Goal: Feedback & Contribution: Submit feedback/report problem

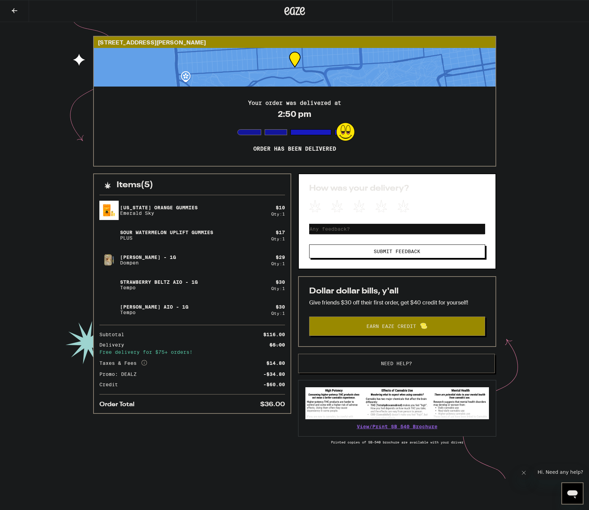
click at [374, 358] on button "Need help?" at bounding box center [396, 363] width 197 height 19
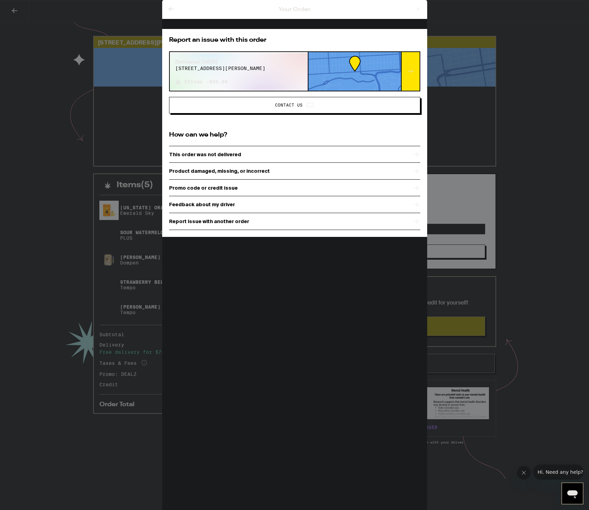
click at [232, 175] on div "Product damaged, missing, or incorrect" at bounding box center [294, 170] width 251 height 17
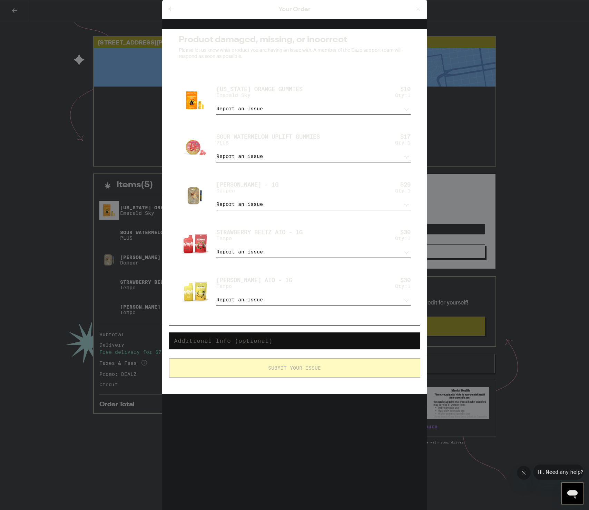
click at [270, 343] on textarea at bounding box center [294, 341] width 251 height 17
type textarea "M"
click at [317, 350] on textarea "The [PERSON_NAME] did not get delivered." at bounding box center [294, 341] width 251 height 17
click at [321, 350] on textarea "The [PERSON_NAME] did not get delivered." at bounding box center [294, 341] width 251 height 17
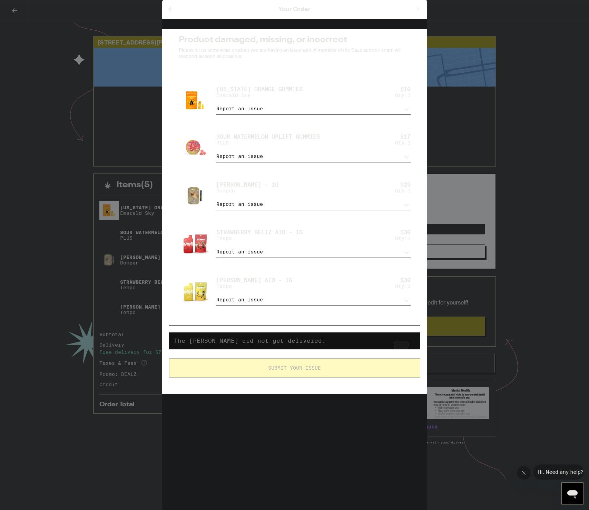
click at [321, 345] on textarea "The [PERSON_NAME] did not get delivered." at bounding box center [294, 341] width 251 height 17
type textarea "The [PERSON_NAME] did not get delivered. Even on the bag, it's not shown in the…"
click at [255, 289] on p "Tempo" at bounding box center [254, 287] width 76 height 6
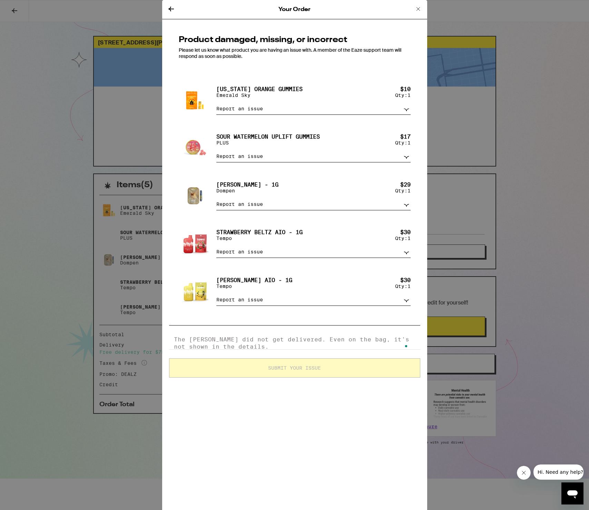
click at [286, 350] on textarea "The [PERSON_NAME] did not get delivered. Even on the bag, it's not shown in the…" at bounding box center [294, 341] width 251 height 17
click at [331, 287] on div "Yuzu Haze AIO - 1g Tempo $ 30 Qty: 1" at bounding box center [313, 285] width 194 height 17
click at [411, 303] on div "Yuzu Haze AIO - 1g Tempo $ 30 Qty: 1 Report an issue Item missing Item is broke…" at bounding box center [294, 291] width 251 height 48
click at [404, 306] on select "Report an issue Item missing Item is broken/defective Received the wrong item L…" at bounding box center [313, 300] width 194 height 12
select select "item_missing"
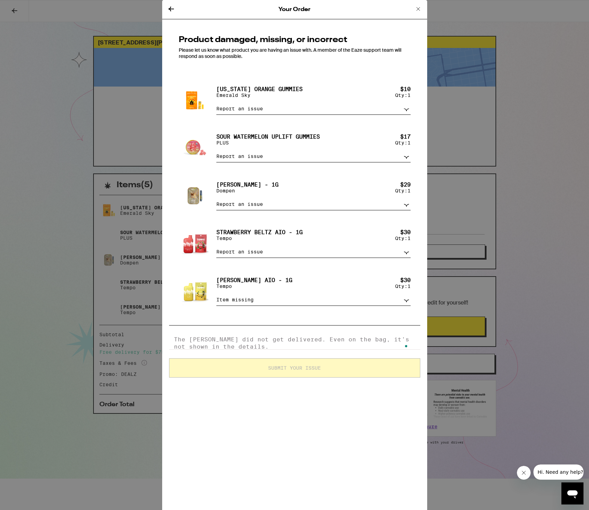
click at [216, 301] on select "Report an issue Item missing Item is broken/defective Received the wrong item L…" at bounding box center [313, 300] width 194 height 12
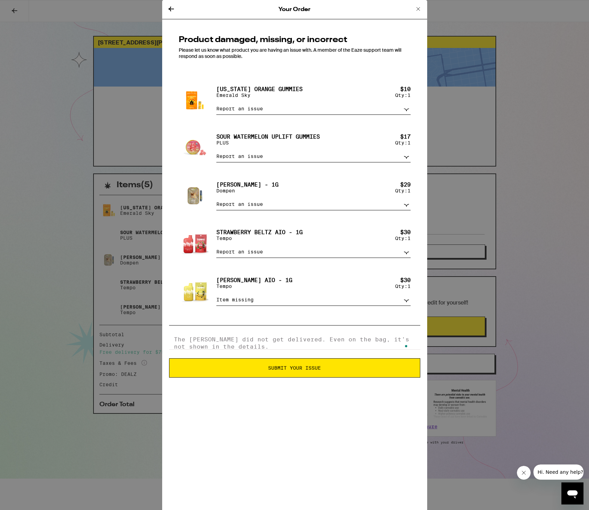
click at [267, 371] on span "Submit Your Issue" at bounding box center [295, 368] width 244 height 5
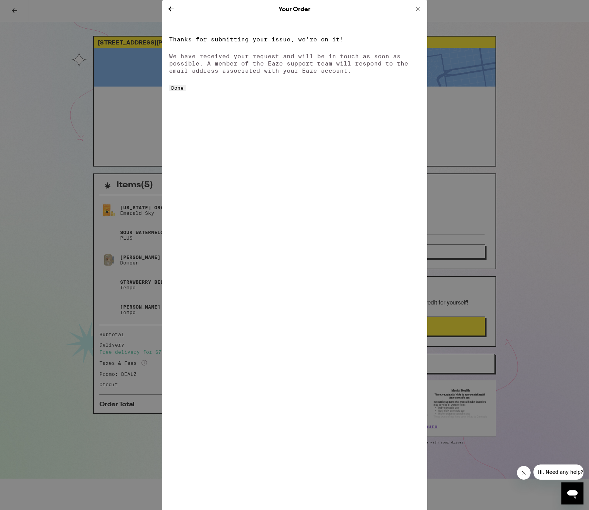
click at [186, 91] on button "Done" at bounding box center [177, 88] width 17 height 6
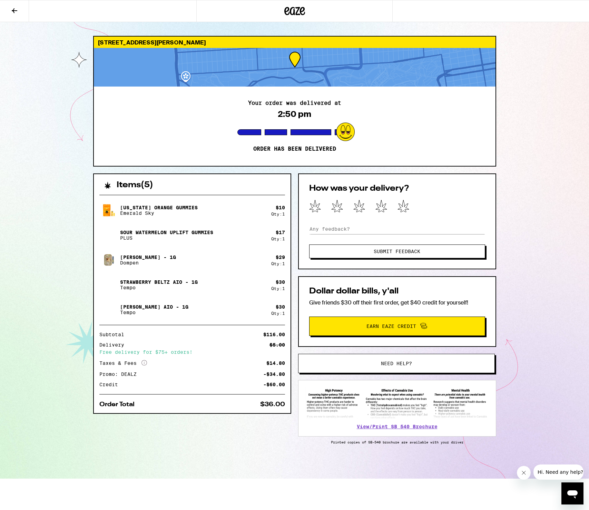
click at [552, 477] on button "Hi. Need any help?" at bounding box center [560, 472] width 54 height 15
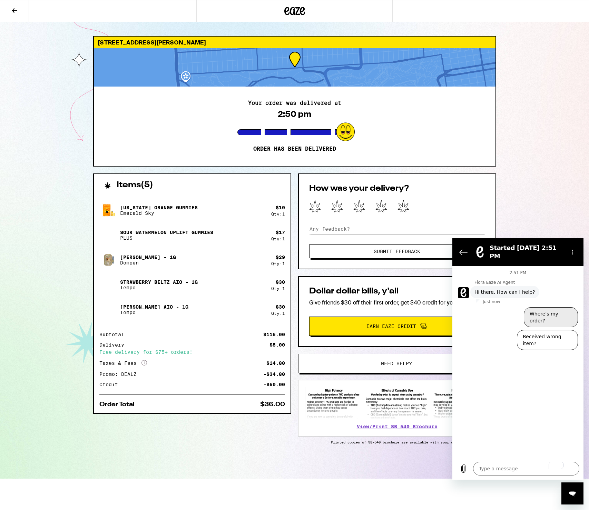
click at [545, 307] on button "Where's my order?" at bounding box center [551, 317] width 54 height 20
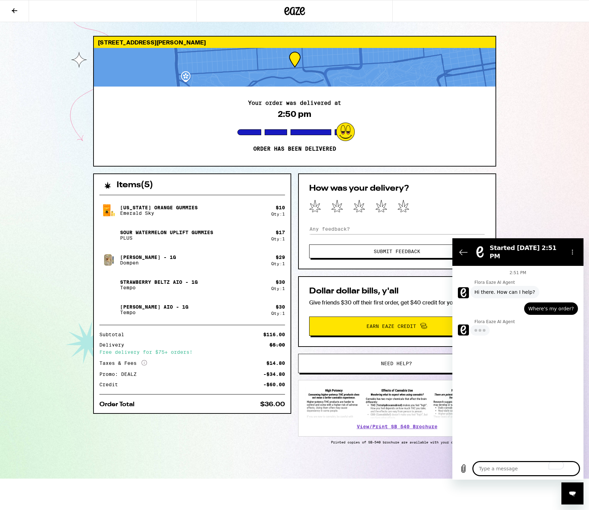
type textarea "x"
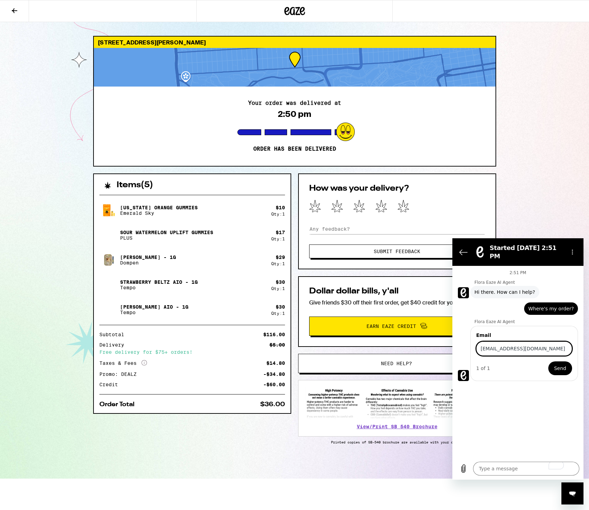
type input "[EMAIL_ADDRESS][DOMAIN_NAME]"
click at [548, 362] on button "Send" at bounding box center [560, 369] width 24 height 14
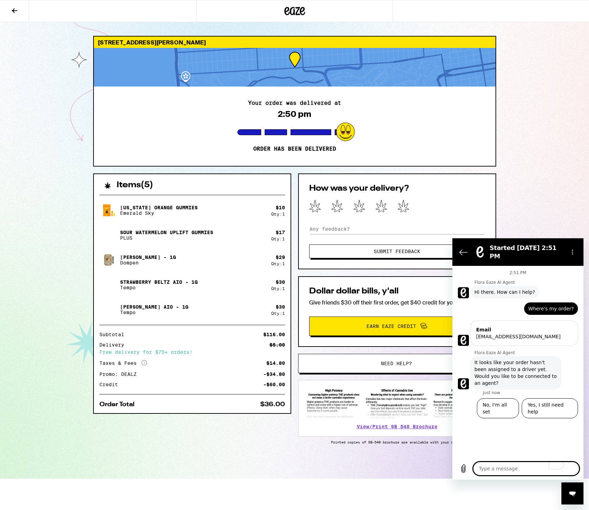
click at [532, 434] on div "2:51 PM Flora Eaze AI Agent Flora Eaze AI Agent says: Hi there. How can I help?…" at bounding box center [517, 362] width 131 height 192
click at [552, 398] on button "Yes, I still need help" at bounding box center [550, 408] width 56 height 20
type textarea "x"
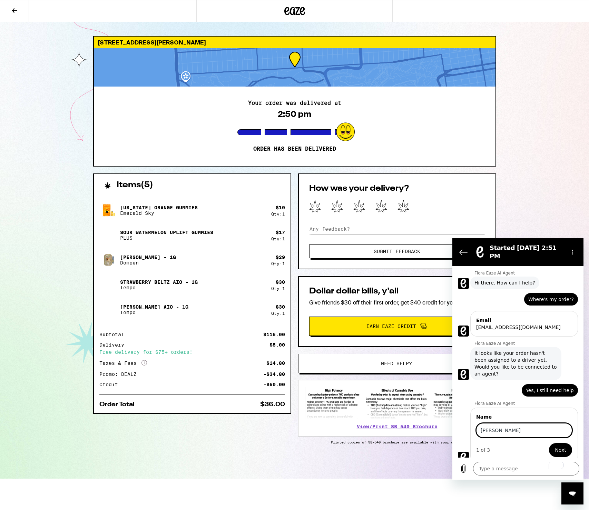
type input "[PERSON_NAME]"
click at [549, 443] on button "Next" at bounding box center [560, 450] width 23 height 14
type textarea "x"
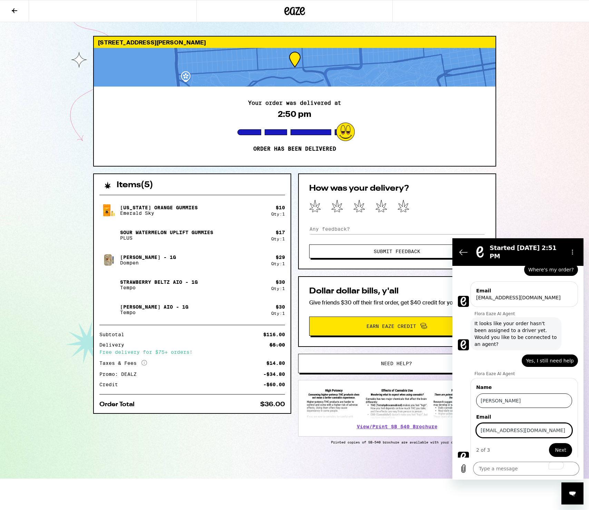
type input "[EMAIL_ADDRESS][DOMAIN_NAME]"
click at [549, 443] on button "Next" at bounding box center [560, 450] width 23 height 14
type textarea "x"
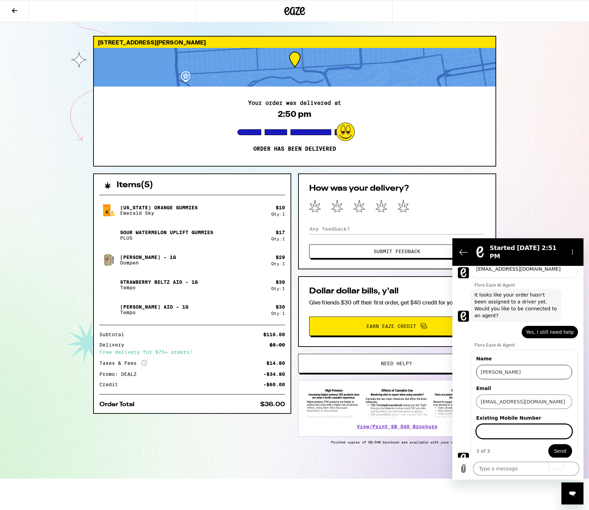
scroll to position [69, 0]
type input "14152386808"
click at [548, 443] on button "Send" at bounding box center [560, 450] width 24 height 14
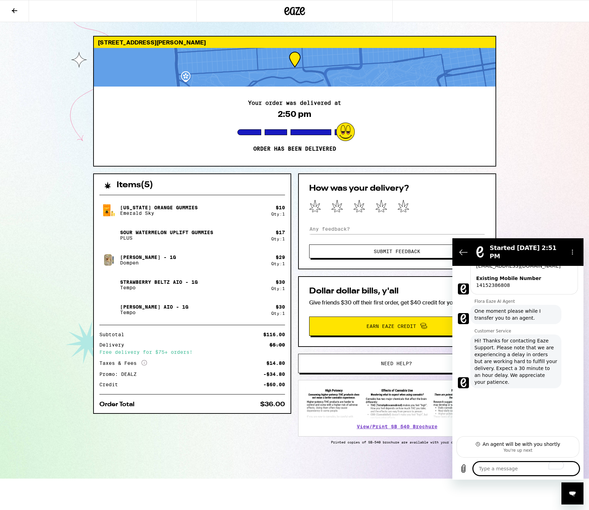
scroll to position [158, 0]
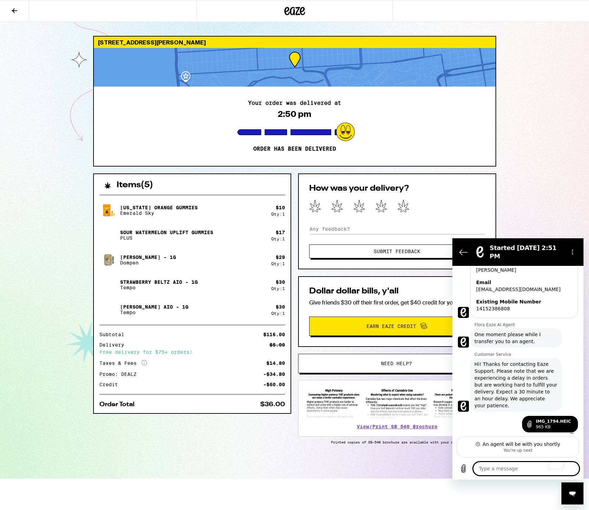
click at [519, 466] on textarea "To enrich screen reader interactions, please activate Accessibility in Grammarl…" at bounding box center [526, 469] width 106 height 14
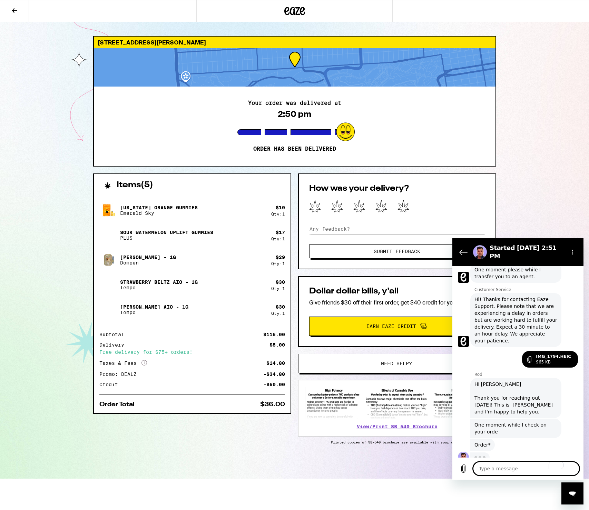
scroll to position [222, 0]
type textarea "x"
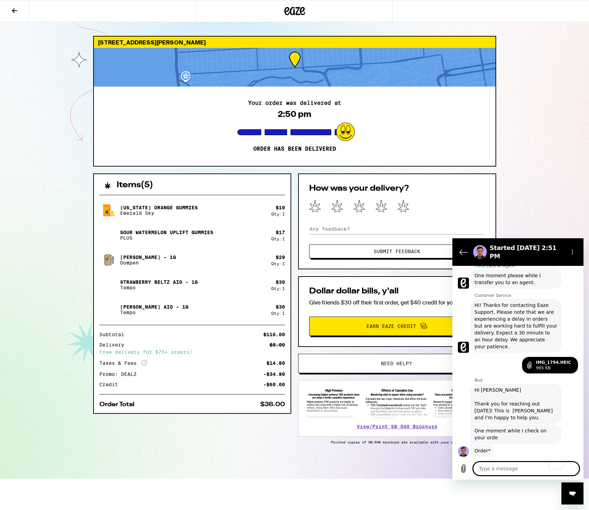
type textarea "P"
type textarea "x"
type textarea "Pl"
type textarea "x"
type textarea "Ple"
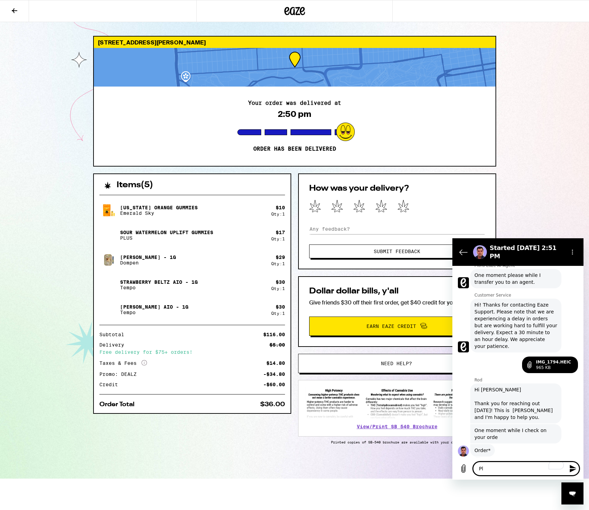
type textarea "x"
type textarea "Plea"
type textarea "x"
type textarea "Pleas"
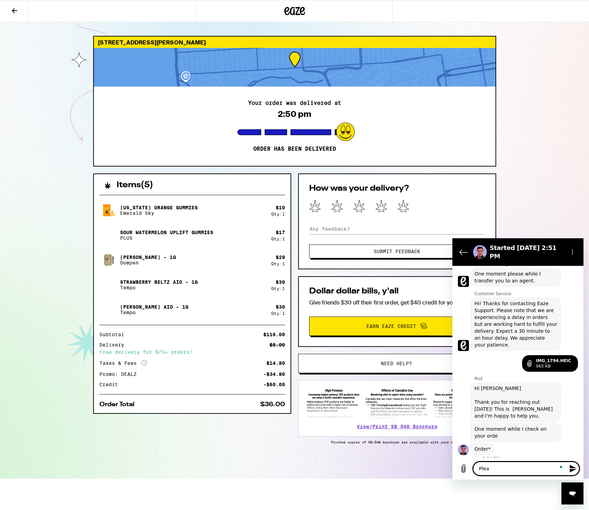
type textarea "x"
type textarea "Please"
type textarea "x"
type textarea "Please s"
type textarea "x"
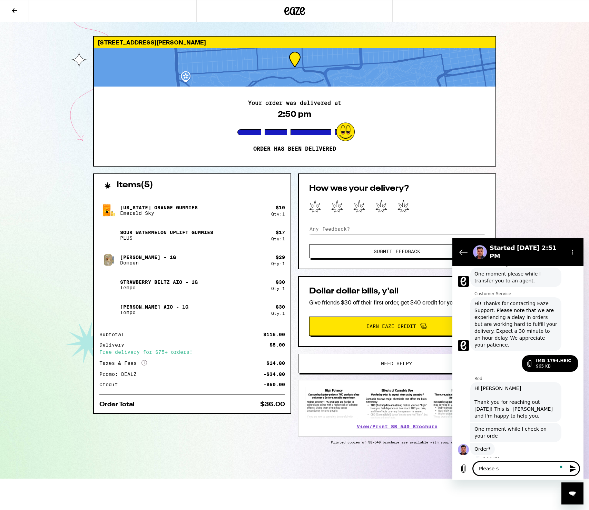
type textarea "Please se"
type textarea "x"
type textarea "Please see"
type textarea "x"
type textarea "Please see"
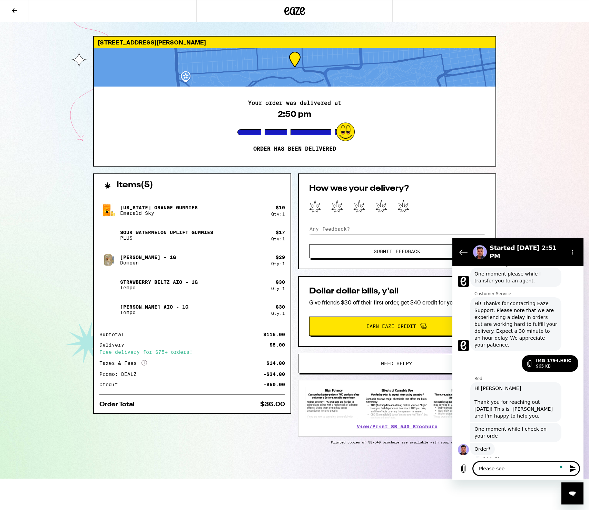
type textarea "x"
type textarea "Please see t"
type textarea "x"
type textarea "Please see teh"
type textarea "x"
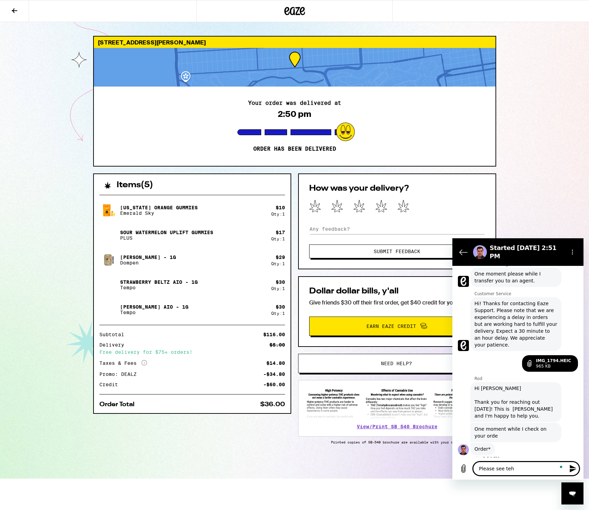
type textarea "Please see teh"
type textarea "x"
type textarea "Please see teh s"
type textarea "x"
type textarea "Please see teh"
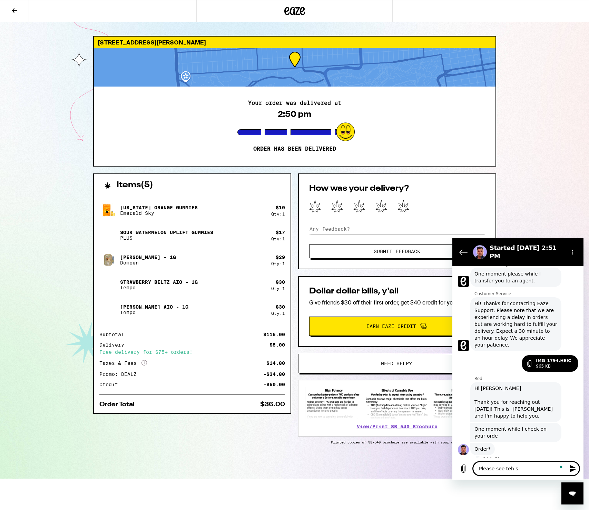
type textarea "x"
type textarea "Please see teh"
type textarea "x"
type textarea "Please see te"
type textarea "x"
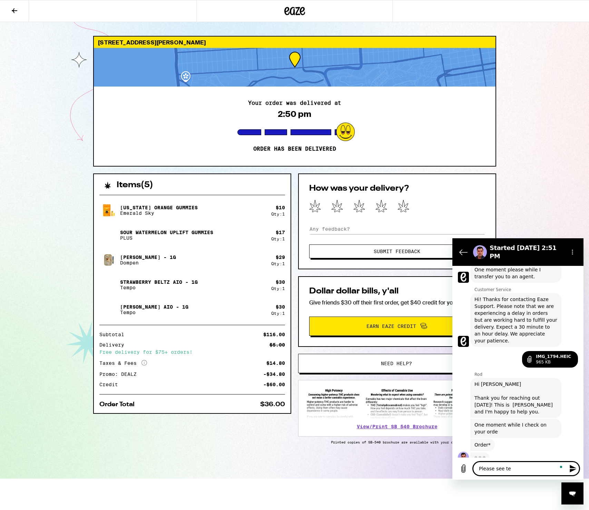
type textarea "Please see t"
type textarea "x"
type textarea "Please see th"
type textarea "x"
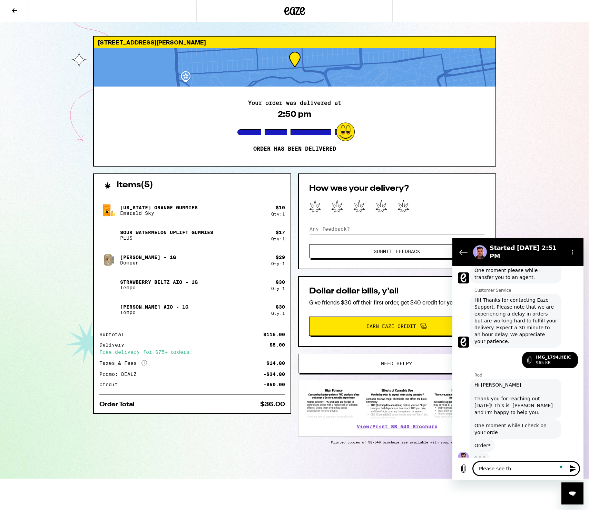
type textarea "Please see the"
type textarea "x"
type textarea "Please see the"
type textarea "x"
type textarea "Please see the s"
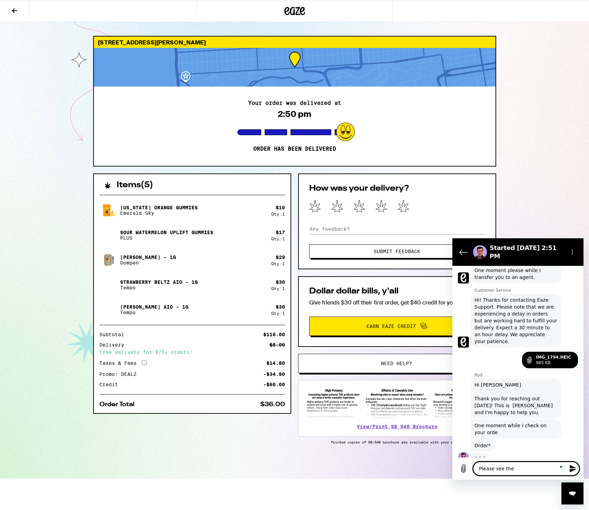
type textarea "x"
type textarea "Please see the sc"
type textarea "x"
type textarea "Please see the scr"
type textarea "x"
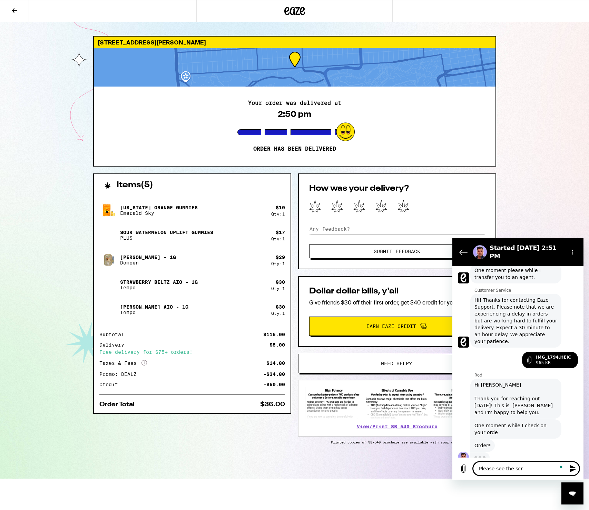
type textarea "Please see the scre"
type textarea "x"
type textarea "Please see the scree"
type textarea "x"
type textarea "Please see the screen"
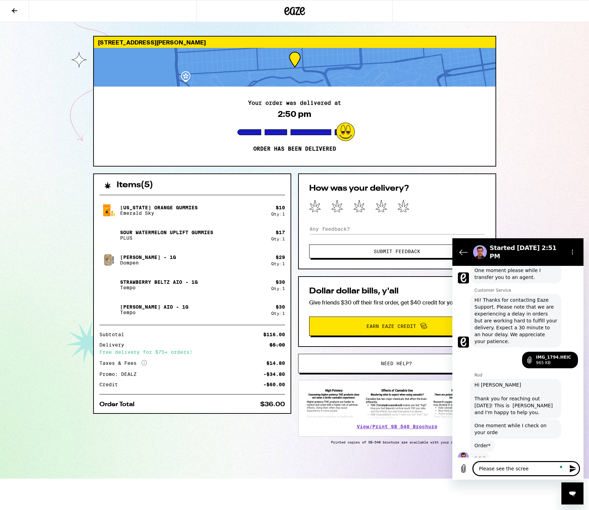
type textarea "x"
type textarea "Please see the screens"
type textarea "x"
type textarea "Please see the screensh"
type textarea "x"
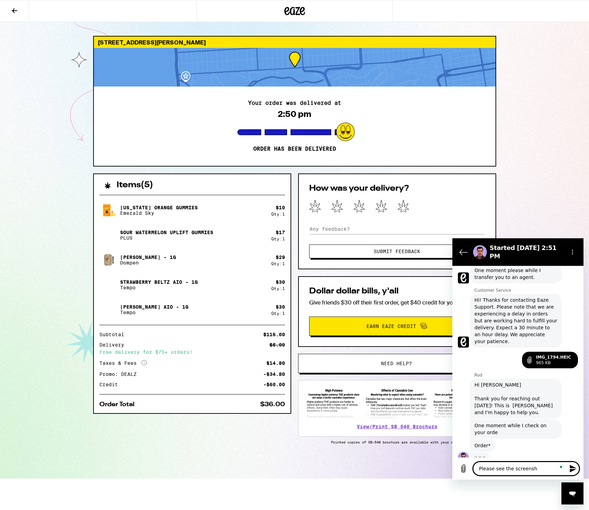
type textarea "Please see the screensho"
type textarea "x"
type textarea "Please see the screenshot"
type textarea "x"
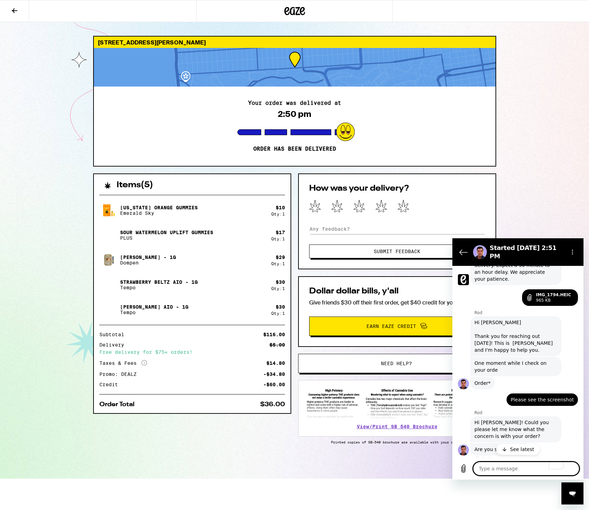
scroll to position [285, 0]
type textarea "x"
type textarea "Y"
type textarea "x"
type textarea "Ye"
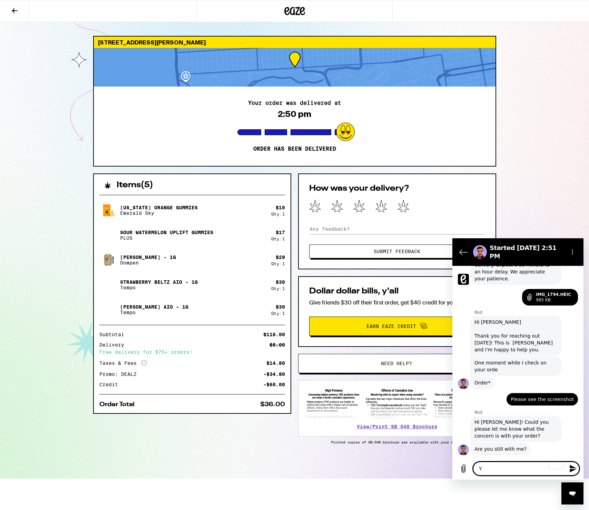
type textarea "x"
type textarea "Yes"
type textarea "x"
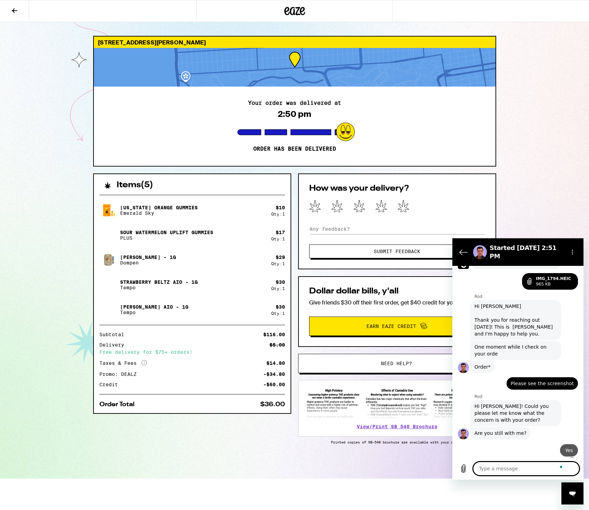
type textarea "x"
type textarea "I"
type textarea "x"
type textarea "I"
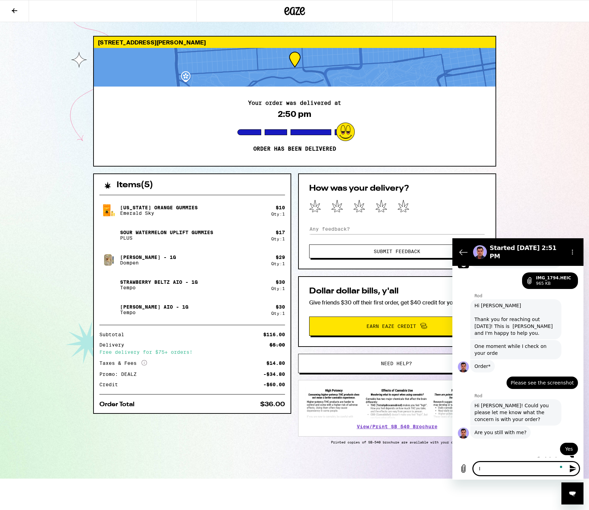
type textarea "x"
type textarea "I s"
type textarea "x"
type textarea "I su"
type textarea "x"
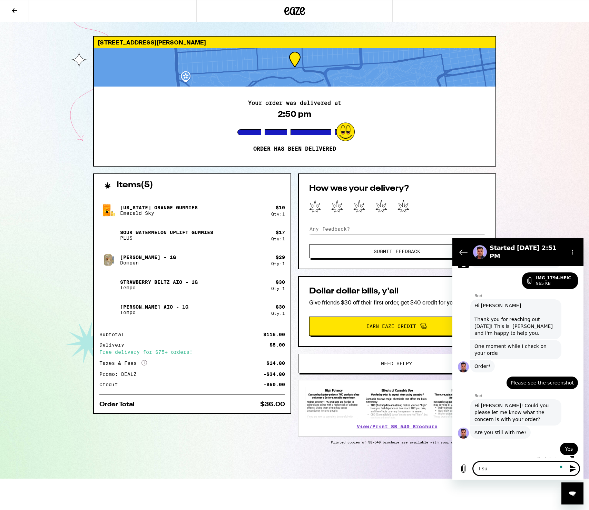
type textarea "I sub"
type textarea "x"
type textarea "I subm"
type textarea "x"
type textarea "I submi"
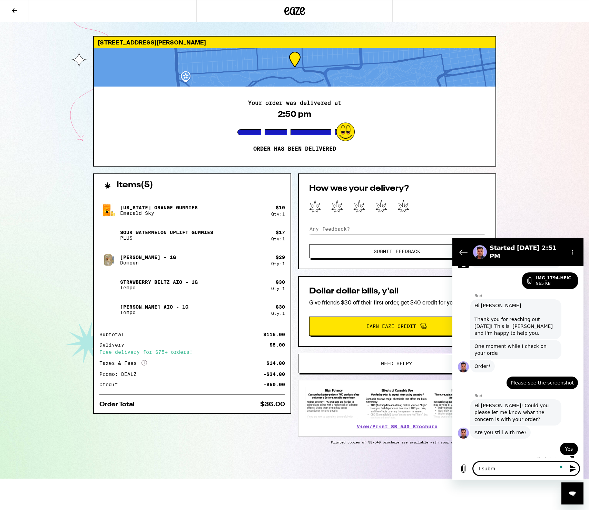
type textarea "x"
type textarea "D"
type textarea "x"
type textarea "DI"
type textarea "x"
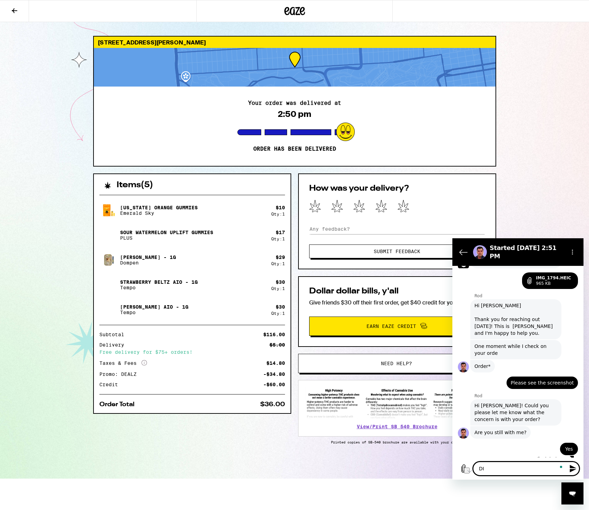
type textarea "DId"
type textarea "x"
type textarea "DId"
type textarea "x"
type textarea "DId u"
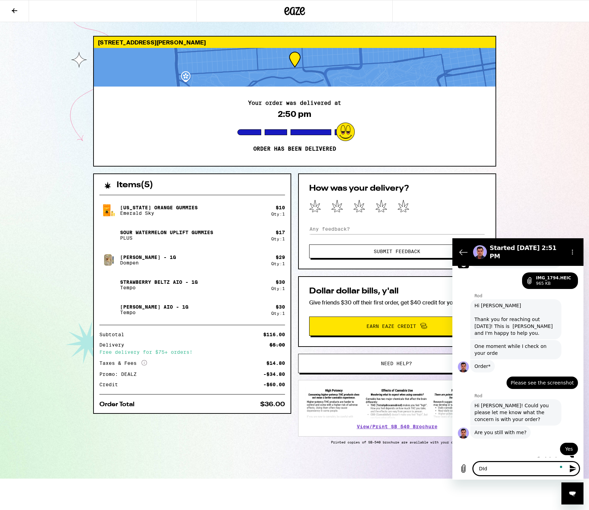
type textarea "x"
type textarea "DId u"
type textarea "x"
type textarea "DId u s"
type textarea "x"
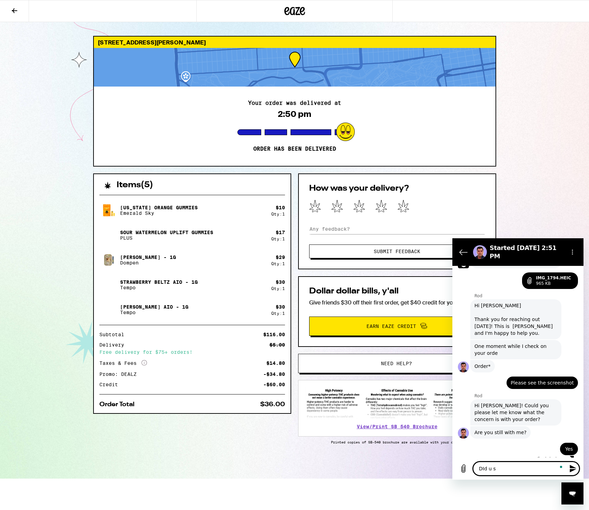
type textarea "DId u sc"
type textarea "x"
type textarea "DId u s"
type textarea "x"
type textarea "DId u se"
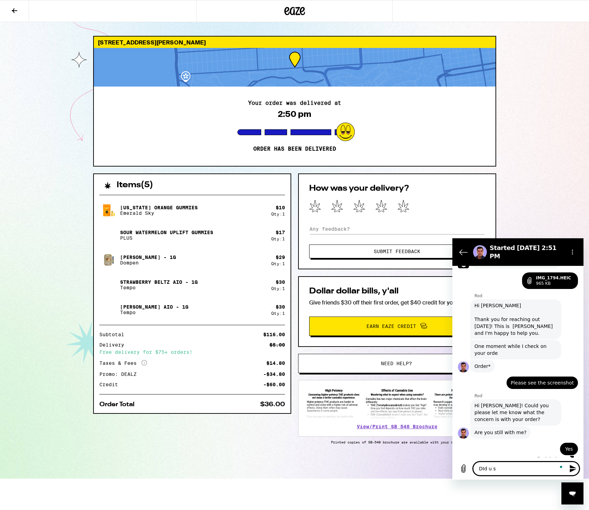
type textarea "x"
type textarea "DId u see"
type textarea "x"
type textarea "DId u see"
type textarea "x"
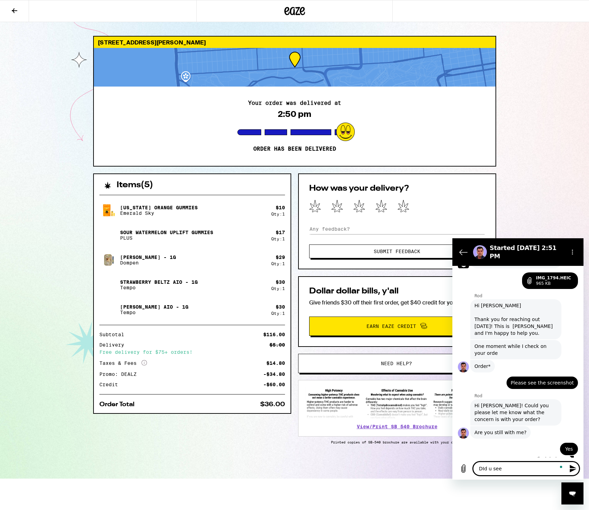
type textarea "DId u see t"
type textarea "x"
type textarea "DId u see th"
type textarea "x"
type textarea "DId u see the"
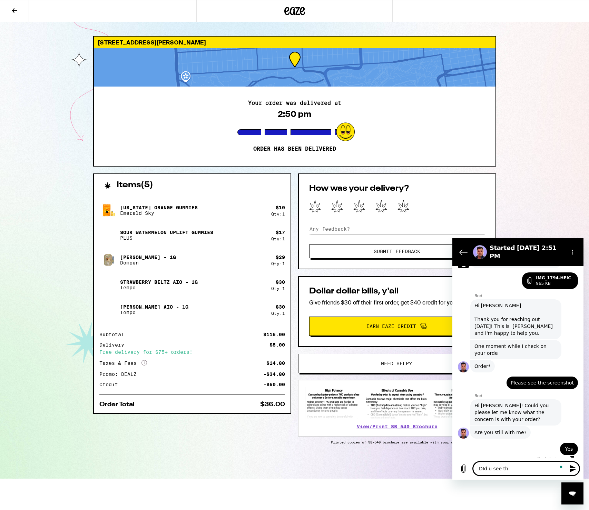
type textarea "x"
type textarea "DId u see the"
type textarea "x"
type textarea "DId u see the s"
type textarea "x"
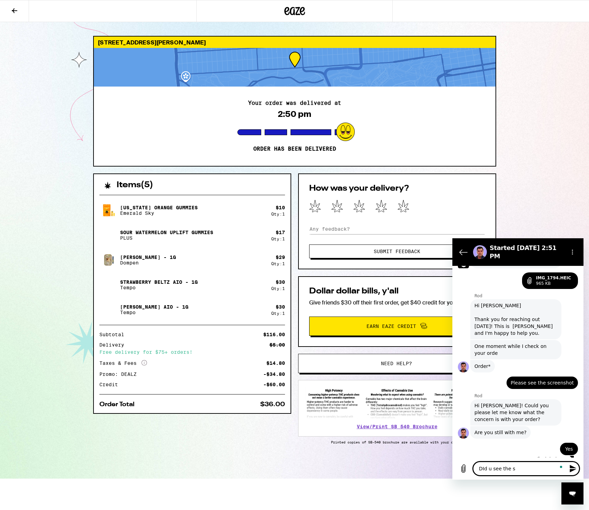
type textarea "DId u see the sc"
type textarea "x"
type textarea "DId u see the scr"
type textarea "x"
type textarea "DId u see the scre"
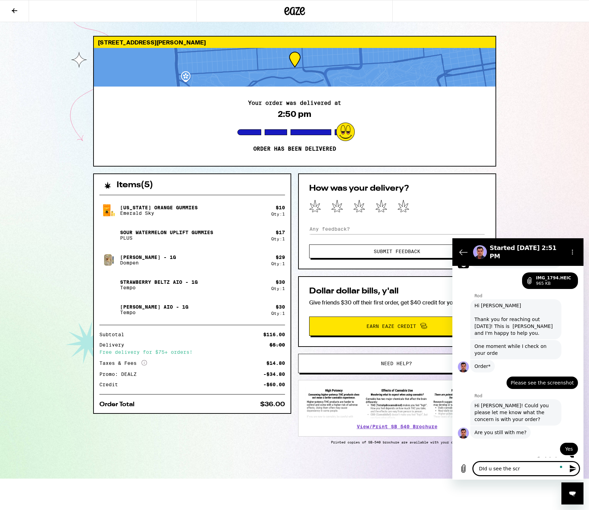
type textarea "x"
type textarea "DId u see the scree"
type textarea "x"
type textarea "DId u see the screen"
type textarea "x"
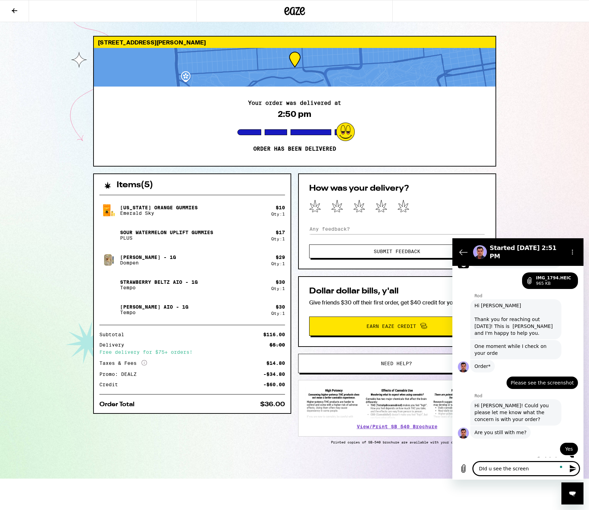
type textarea "DId u see the screens"
type textarea "x"
type textarea "DId u see the screensh"
type textarea "x"
type textarea "DId u see the screensho"
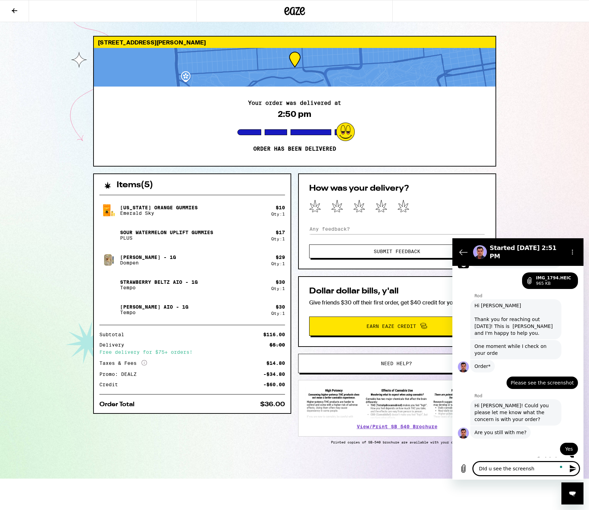
type textarea "x"
type textarea "DId u see the screenshot"
type textarea "x"
type textarea "DId u see the screenshot?"
type textarea "x"
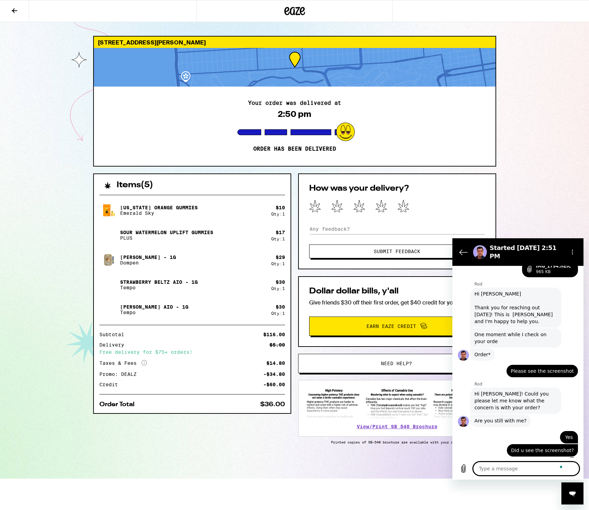
scroll to position [314, 0]
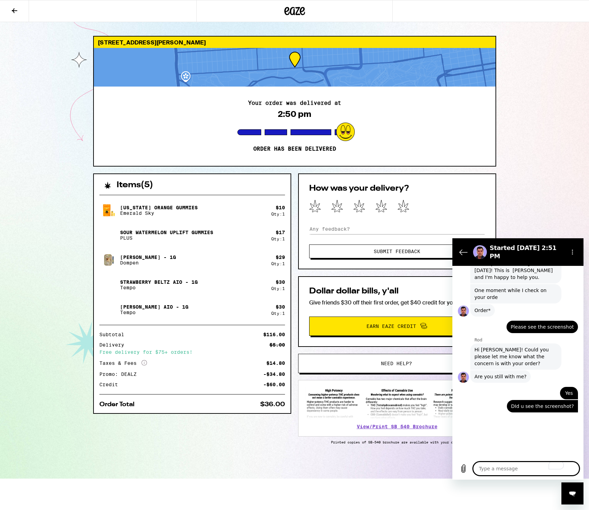
click at [502, 471] on textarea "To enrich screen reader interactions, please activate Accessibility in Grammarl…" at bounding box center [526, 469] width 106 height 14
type textarea "x"
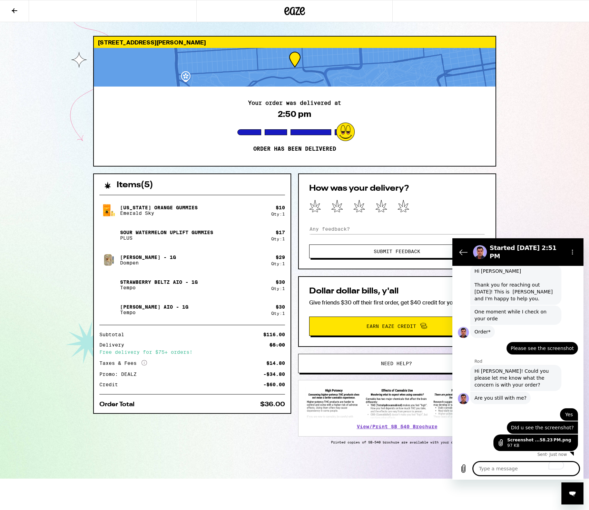
type textarea "S"
type textarea "x"
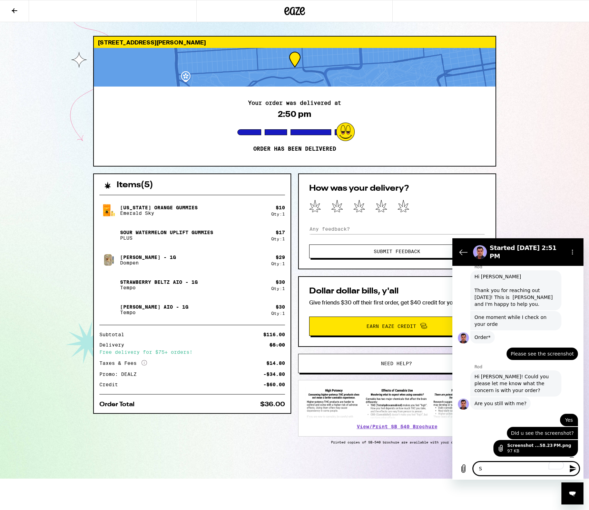
type textarea "So"
type textarea "x"
type textarea "Som"
type textarea "x"
type textarea "Some"
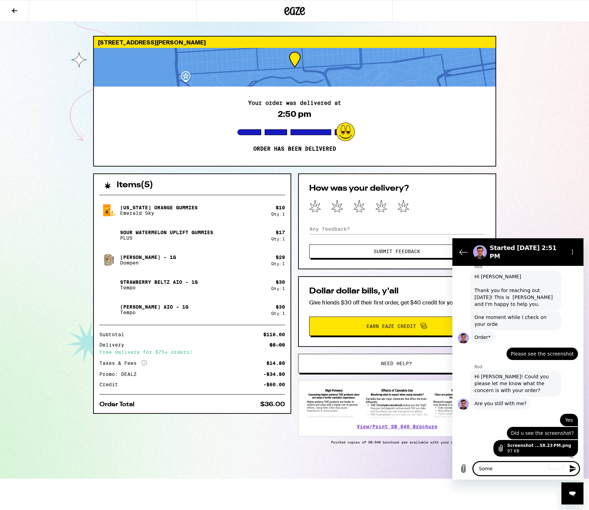
type textarea "x"
type textarea "Somet"
type textarea "x"
type textarea "Someth"
type textarea "x"
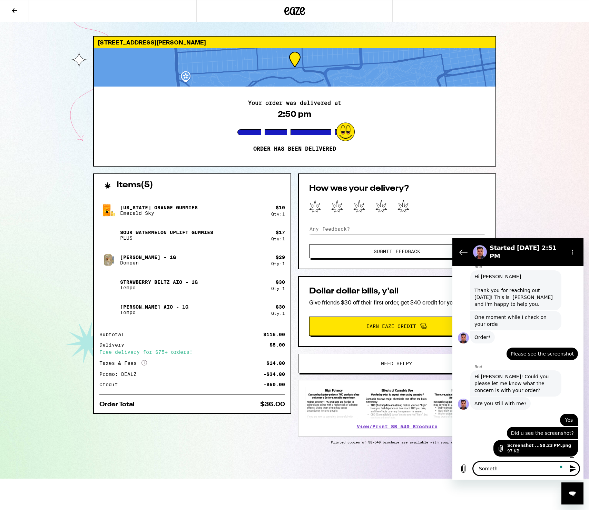
type textarea "Somethi"
type textarea "x"
type textarea "Somethin"
type textarea "x"
type textarea "Something"
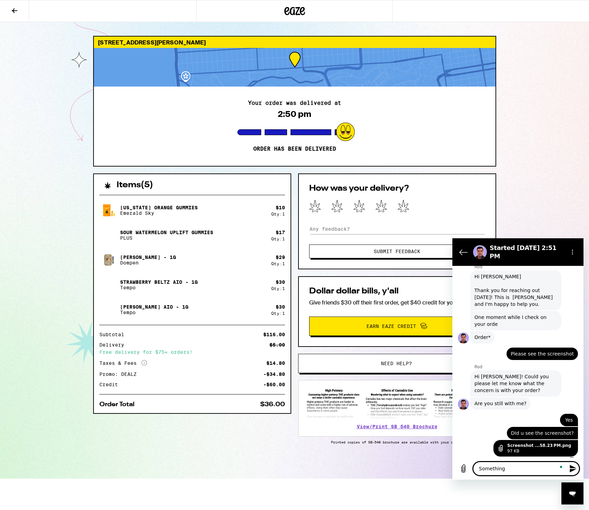
type textarea "x"
type textarea "Something"
type textarea "x"
type textarea "Something m"
type textarea "x"
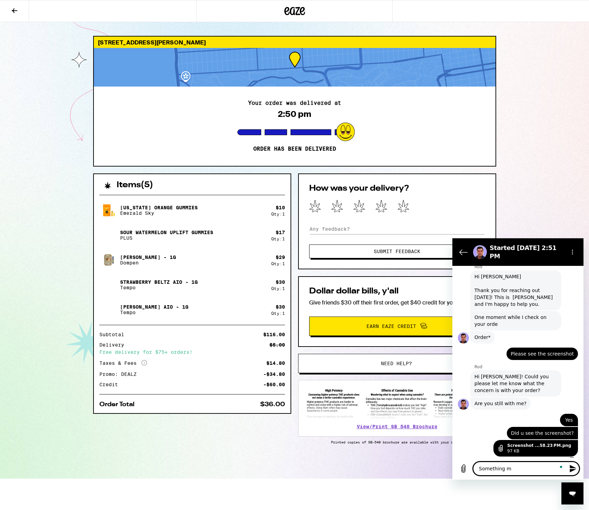
type textarea "Something mi"
type textarea "x"
type textarea "Something mis"
type textarea "x"
type textarea "Something miss"
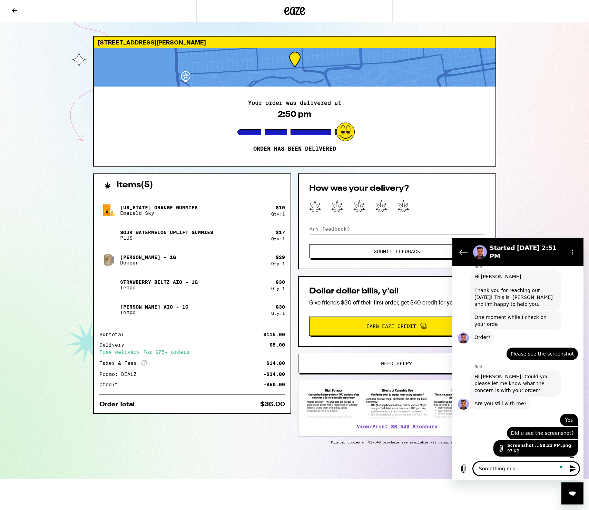
type textarea "x"
type textarea "Something missi"
type textarea "x"
type textarea "Something missin"
type textarea "x"
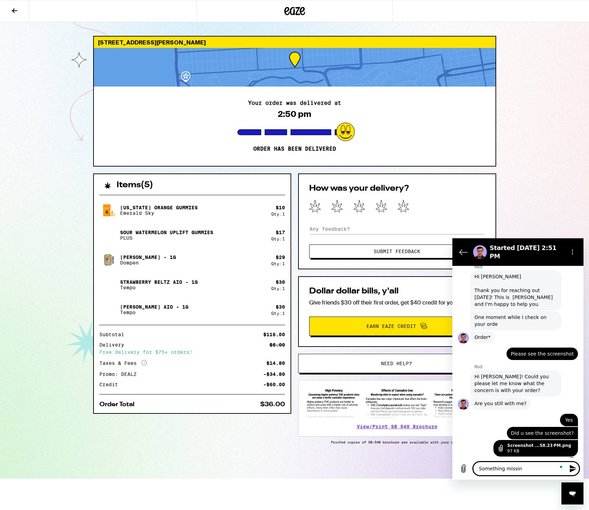
type textarea "Something missing"
type textarea "x"
type textarea "Something missing"
type textarea "x"
type textarea "Something missing t"
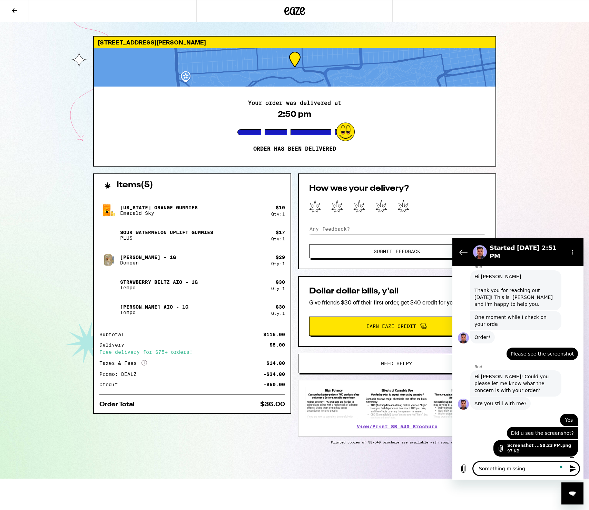
type textarea "x"
type textarea "Something missing to"
type textarea "x"
type textarea "Something missing too"
type textarea "x"
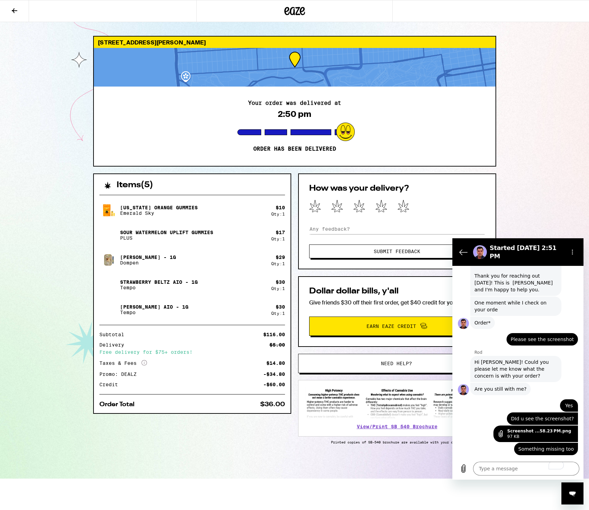
scroll to position [358, 0]
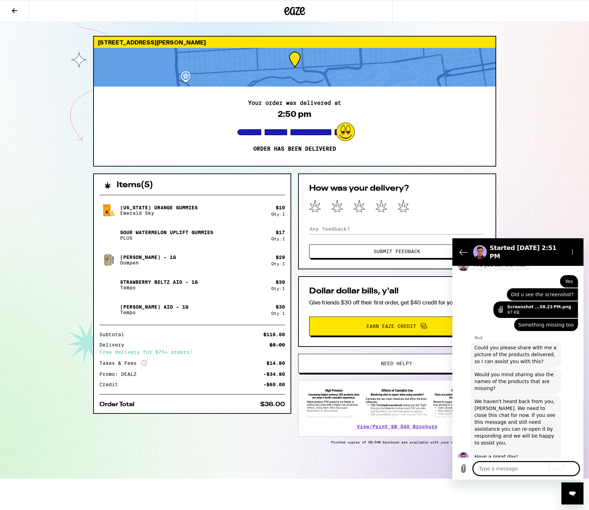
type textarea "x"
type textarea "w"
type textarea "x"
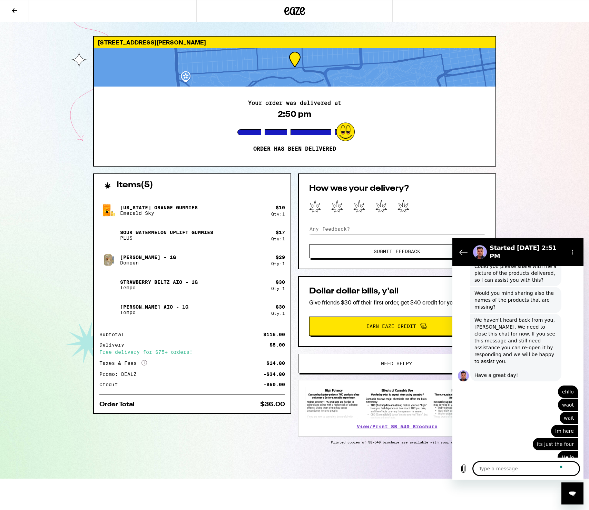
scroll to position [552, 0]
click at [507, 325] on div "We haven't heard back from you, [PERSON_NAME]. We need to close this chat for n…" at bounding box center [515, 346] width 83 height 62
click at [510, 468] on textarea "To enrich screen reader interactions, please activate Accessibility in Grammarl…" at bounding box center [526, 469] width 106 height 14
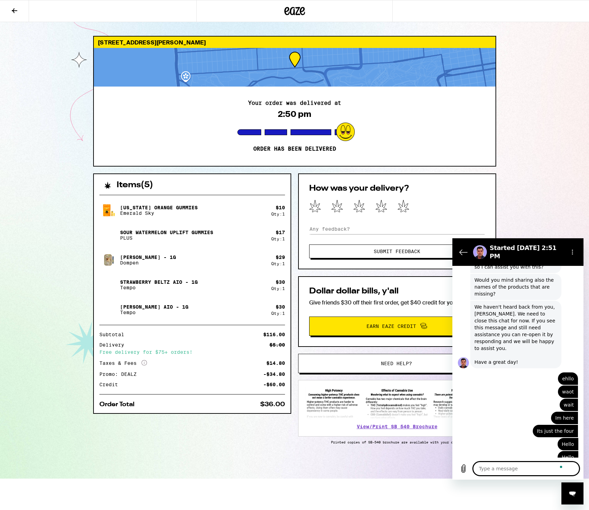
scroll to position [565, 0]
click at [374, 359] on button "Need help?" at bounding box center [396, 363] width 197 height 19
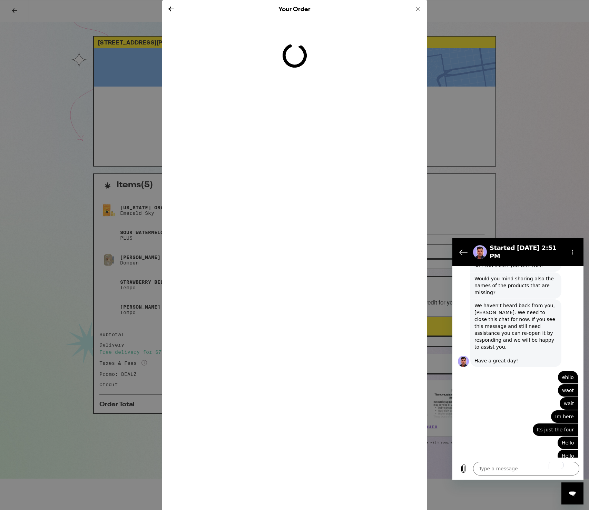
click at [537, 160] on div "Your Order Loading" at bounding box center [294, 255] width 589 height 510
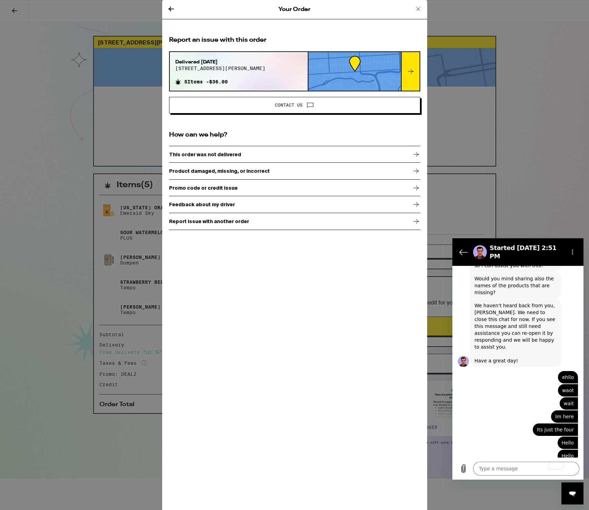
click at [353, 106] on span "Contact Us" at bounding box center [294, 105] width 239 height 9
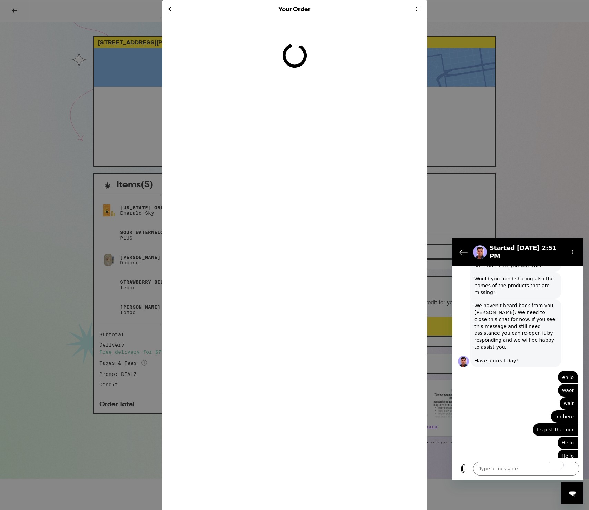
click at [173, 11] on icon at bounding box center [171, 9] width 8 height 8
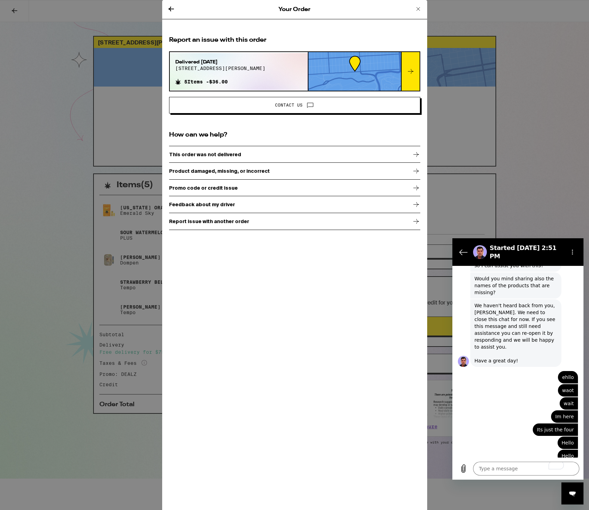
click at [172, 11] on icon at bounding box center [171, 9] width 8 height 8
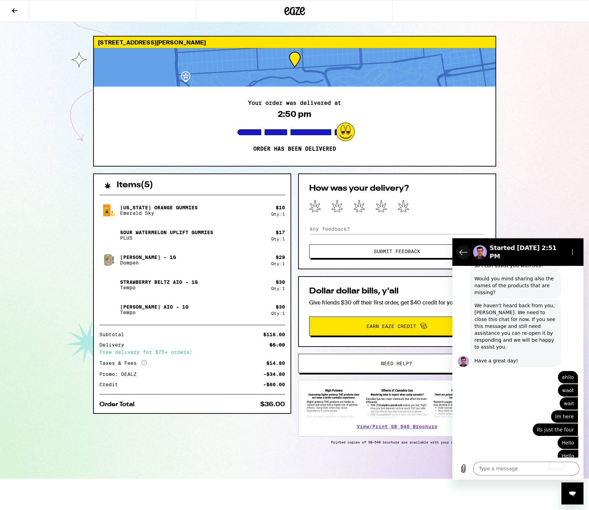
click at [468, 247] on button "Back to the conversation list" at bounding box center [463, 252] width 14 height 14
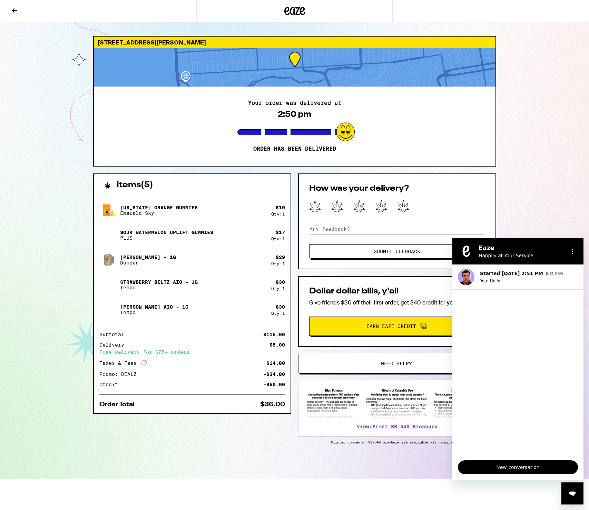
click at [488, 463] on button "New conversation" at bounding box center [518, 468] width 120 height 14
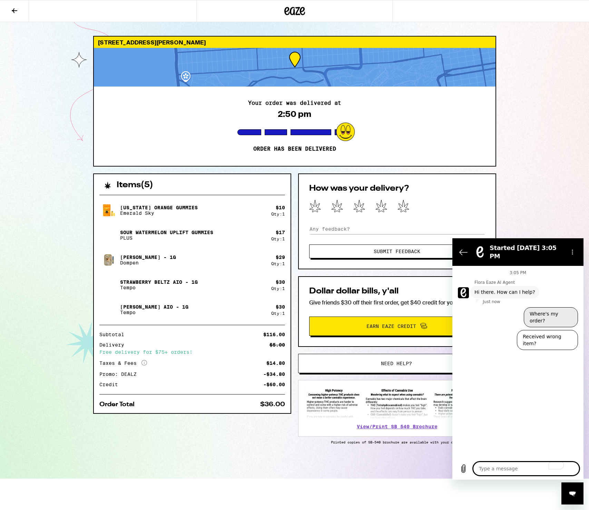
click at [543, 314] on button "Where's my order?" at bounding box center [551, 317] width 54 height 20
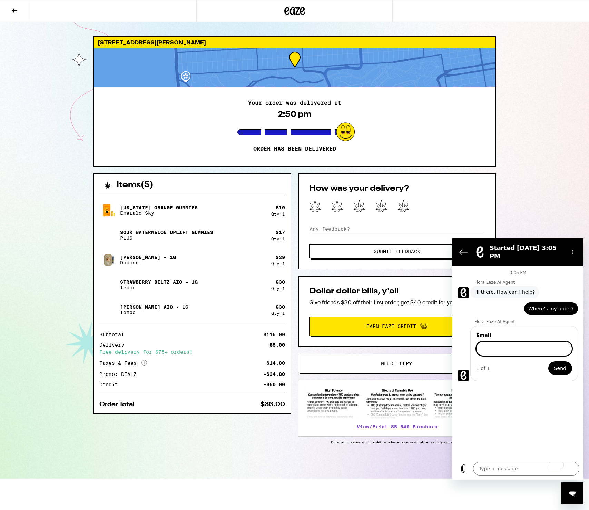
click at [499, 342] on input "Email" at bounding box center [524, 349] width 96 height 14
click at [548, 362] on button "Send" at bounding box center [560, 369] width 24 height 14
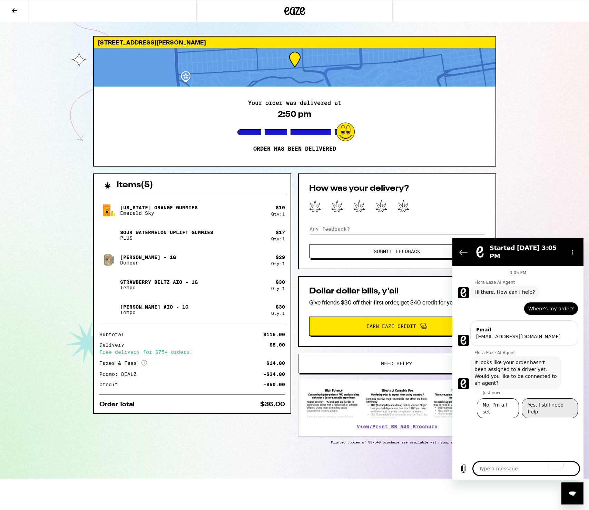
click at [559, 398] on button "Yes, I still need help" at bounding box center [550, 408] width 56 height 20
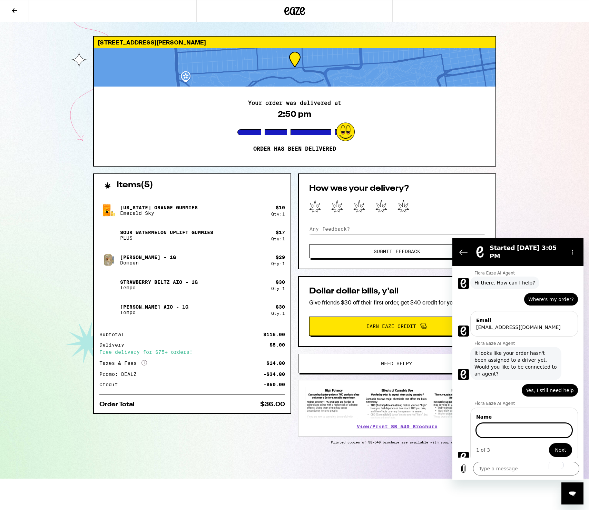
click at [500, 428] on input "Name" at bounding box center [524, 430] width 96 height 14
click at [549, 443] on button "Next" at bounding box center [560, 450] width 23 height 14
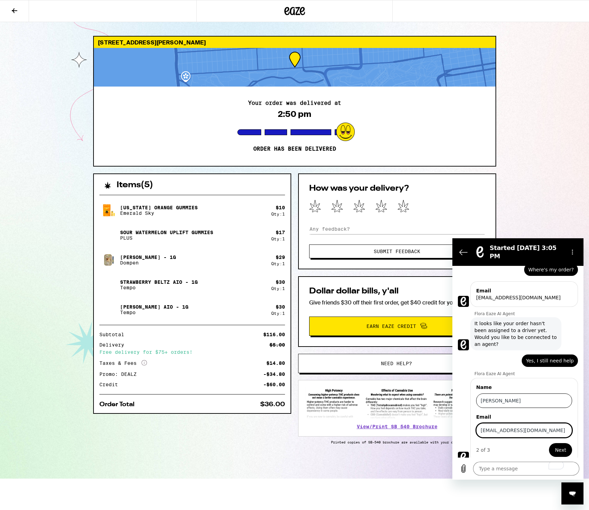
click at [549, 443] on button "Next" at bounding box center [560, 450] width 23 height 14
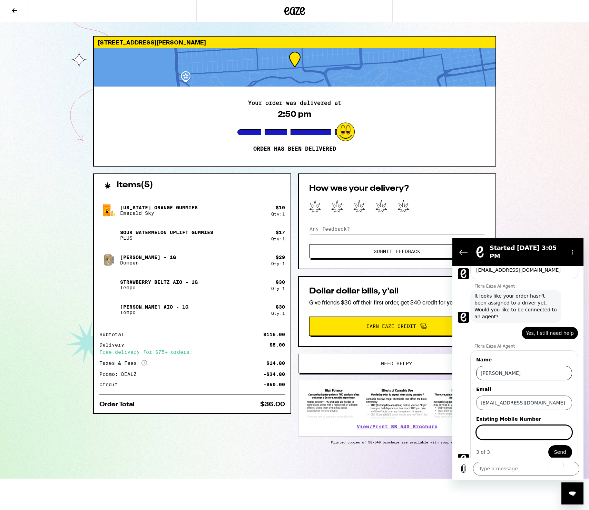
scroll to position [69, 0]
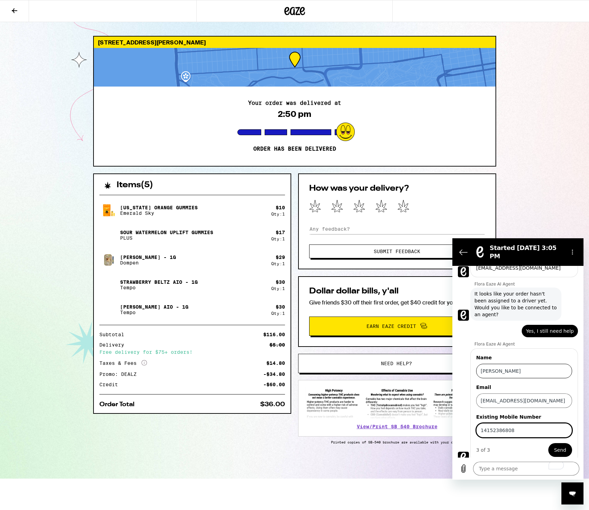
click at [548, 443] on button "Send" at bounding box center [560, 450] width 24 height 14
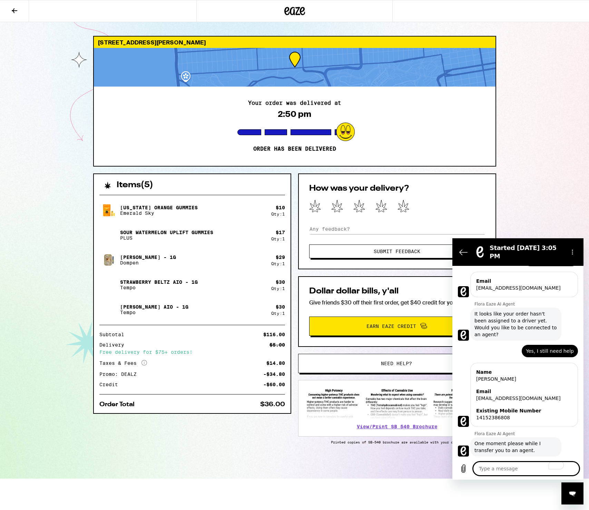
scroll to position [50, 0]
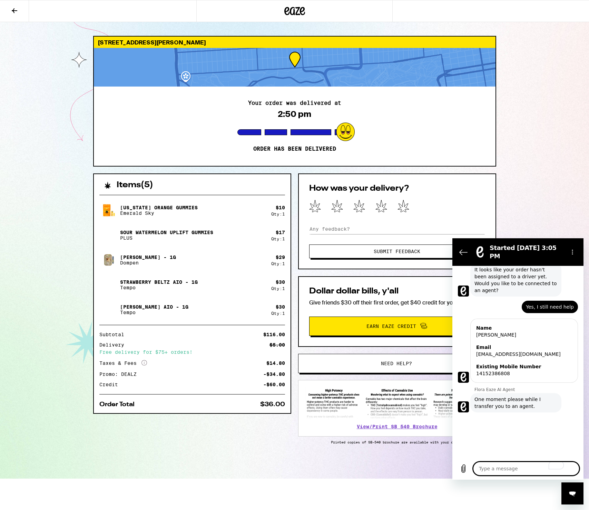
click at [511, 470] on textarea "To enrich screen reader interactions, please activate Accessibility in Grammarl…" at bounding box center [526, 469] width 106 height 14
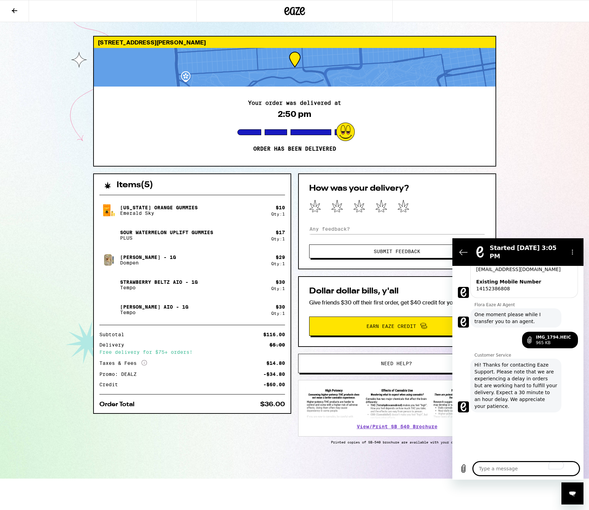
scroll to position [154, 0]
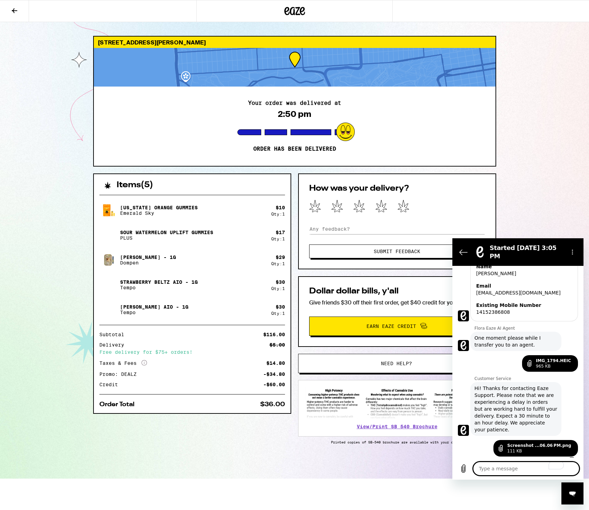
click at [509, 468] on textarea "To enrich screen reader interactions, please activate Accessibility in Grammarl…" at bounding box center [526, 469] width 106 height 14
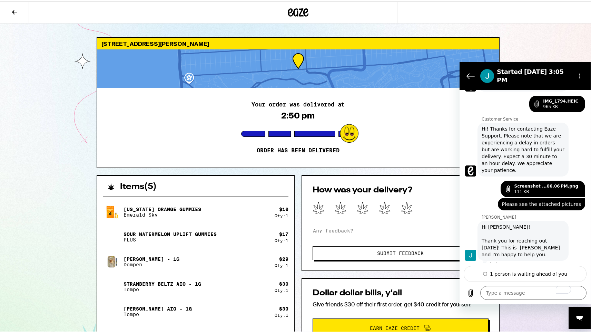
scroll to position [243, 0]
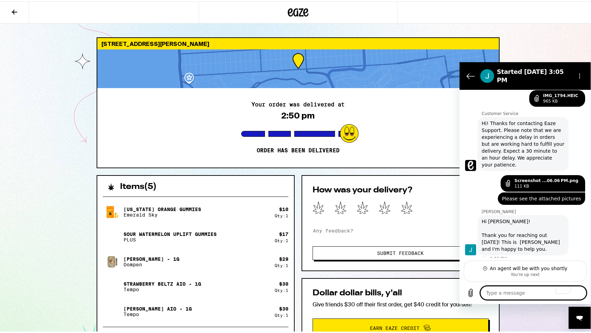
click at [527, 285] on div "Type a message x" at bounding box center [525, 293] width 131 height 22
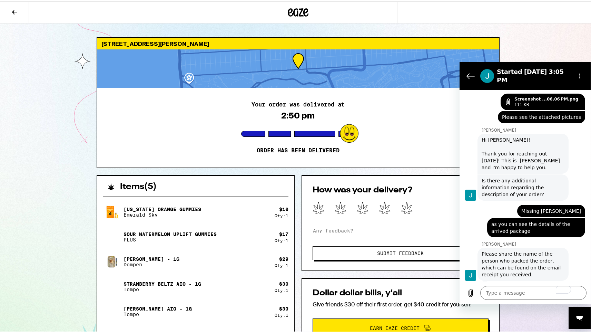
scroll to position [326, 0]
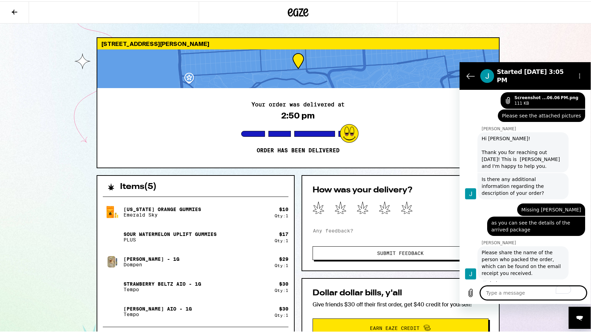
click at [507, 294] on textarea "To enrich screen reader interactions, please activate Accessibility in Grammarl…" at bounding box center [533, 293] width 106 height 14
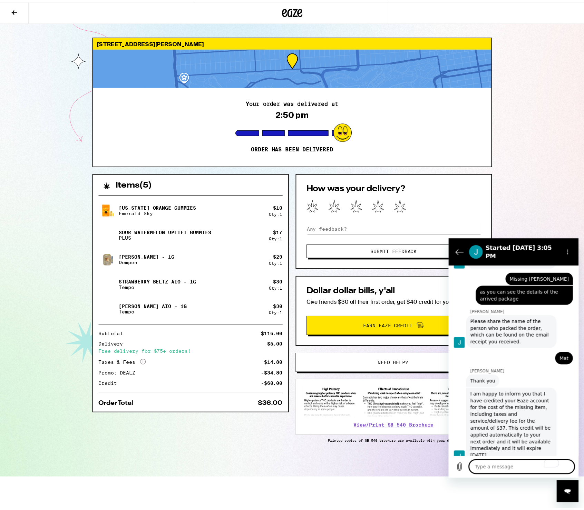
scroll to position [434, 0]
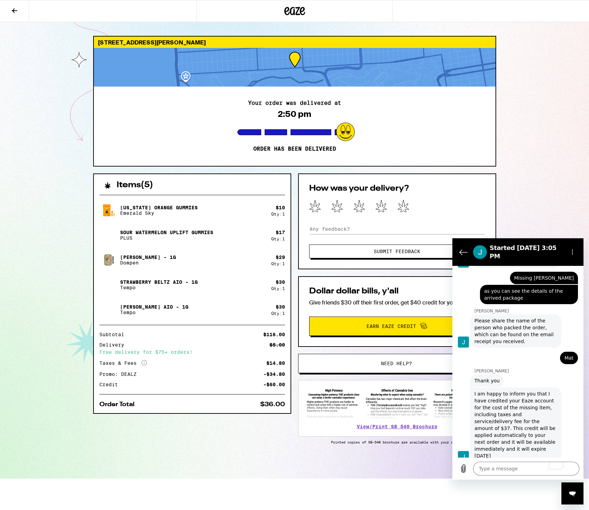
click at [5, 13] on button at bounding box center [14, 11] width 29 height 22
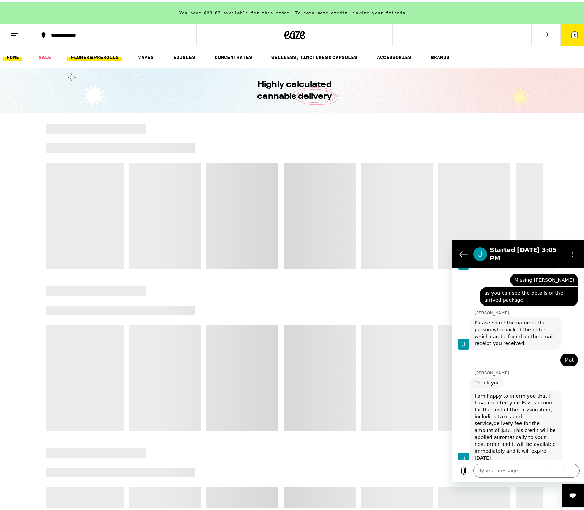
click at [71, 52] on link "FLOWER & PREROLLS" at bounding box center [94, 55] width 55 height 8
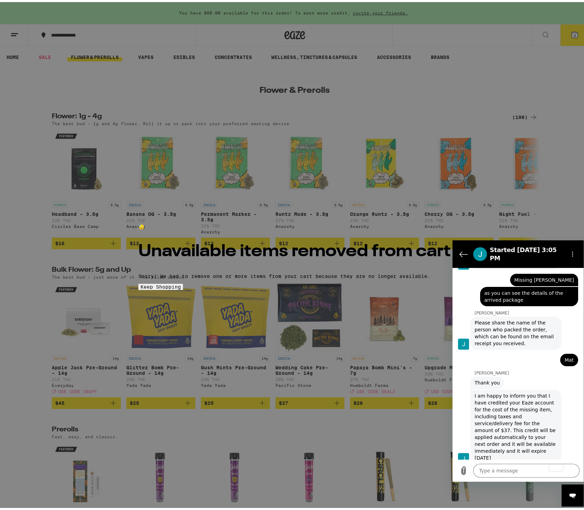
click at [181, 288] on span "Keep Shopping" at bounding box center [160, 285] width 40 height 6
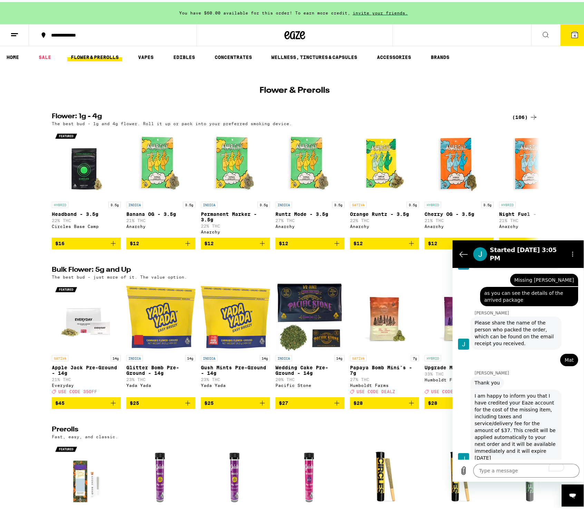
click at [576, 31] on button "4" at bounding box center [574, 32] width 29 height 21
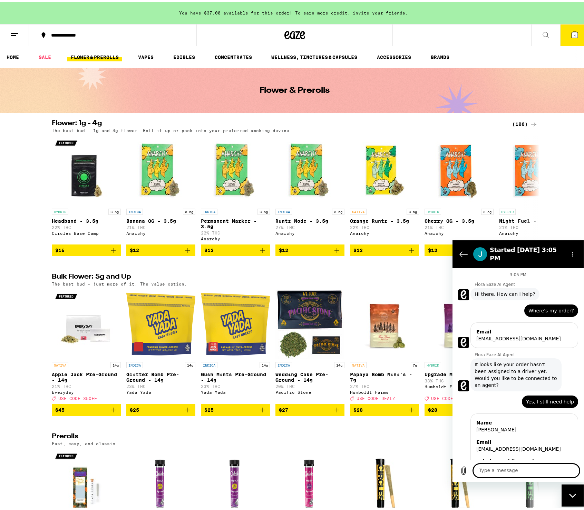
scroll to position [434, 0]
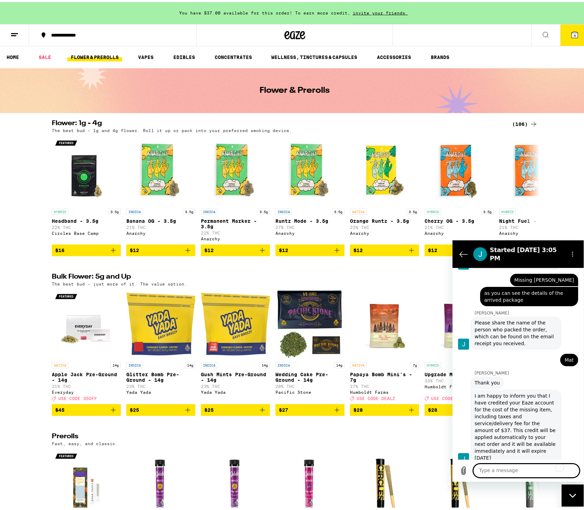
click at [507, 462] on div "Type a message x" at bounding box center [517, 471] width 131 height 22
click at [510, 467] on textarea "To enrich screen reader interactions, please activate Accessibility in Grammarl…" at bounding box center [526, 471] width 106 height 14
type textarea "I"
type textarea "Okay thank you"
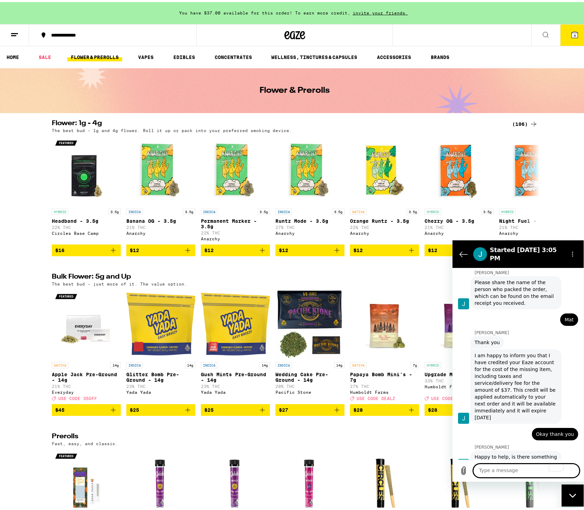
scroll to position [480, 0]
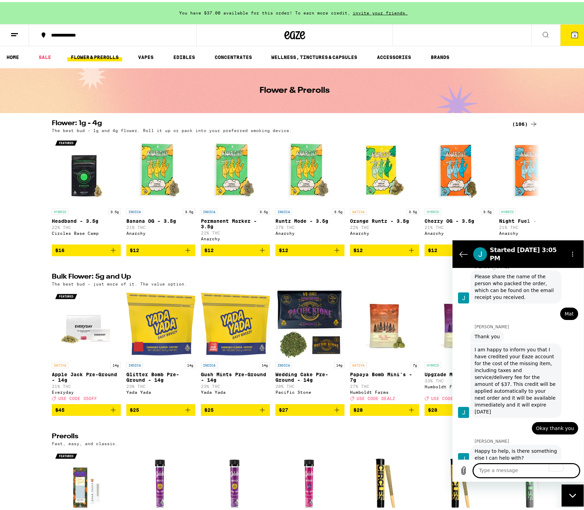
click at [542, 467] on textarea "To enrich screen reader interactions, please activate Accessibility in Grammarl…" at bounding box center [526, 471] width 106 height 14
type textarea "that's it"
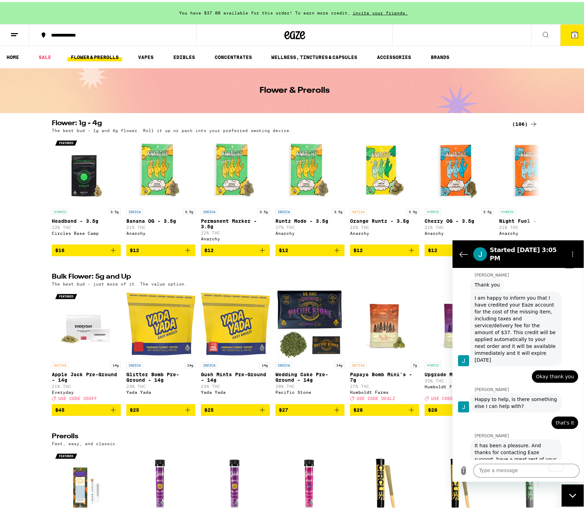
scroll to position [533, 0]
